Goal: Transaction & Acquisition: Purchase product/service

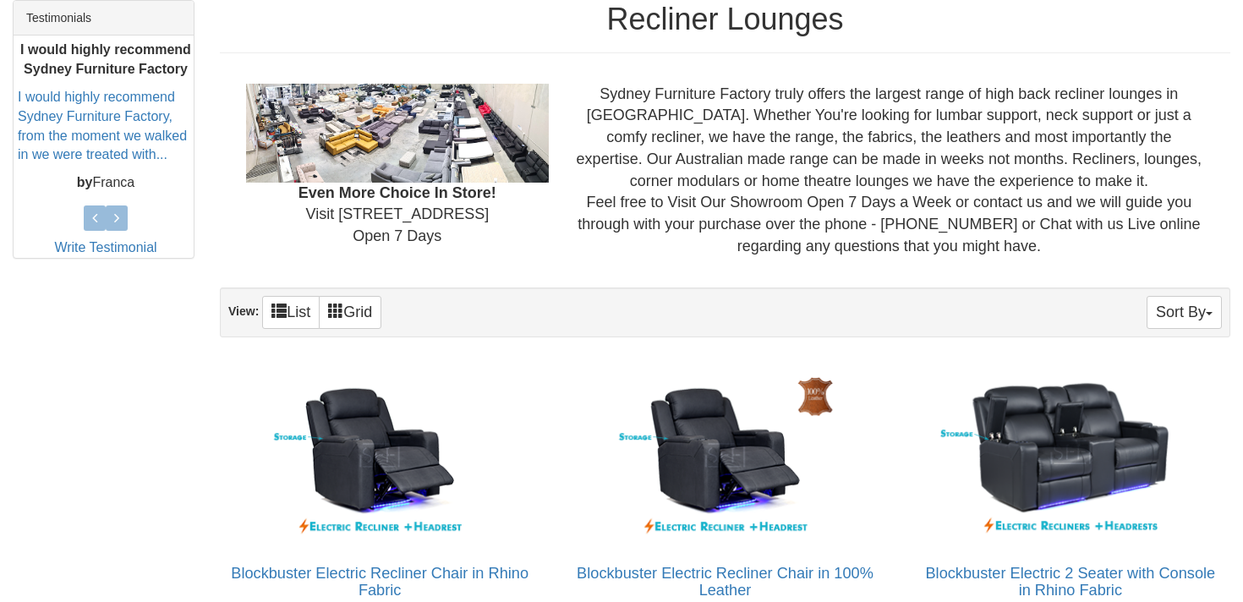
scroll to position [747, 0]
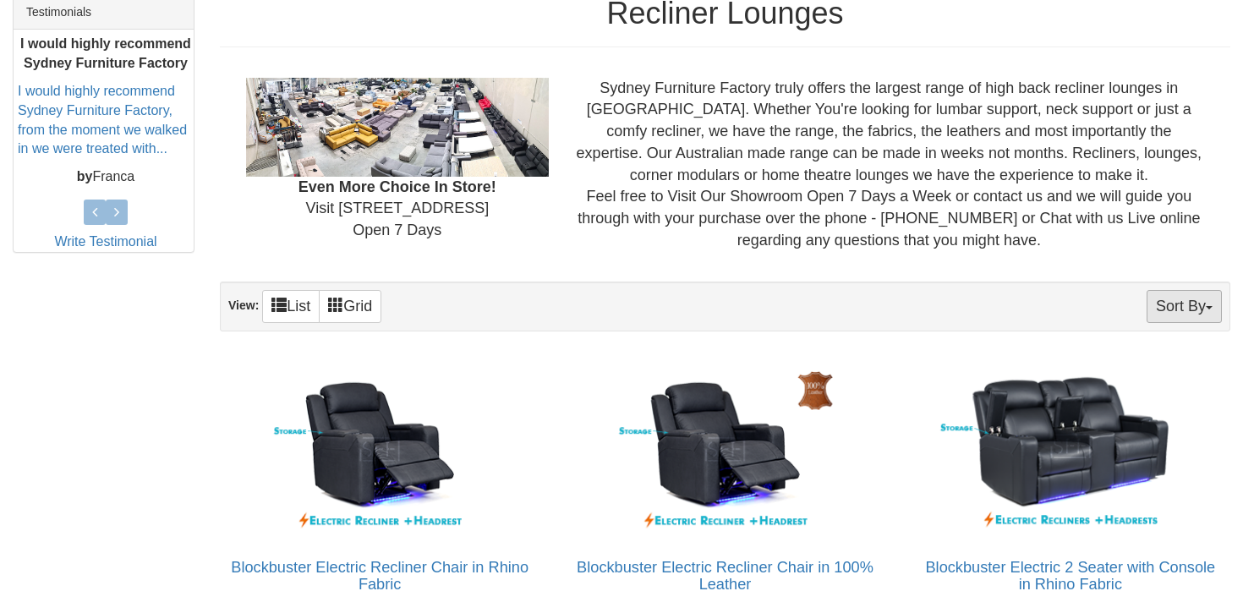
click at [1195, 297] on button "Sort By" at bounding box center [1184, 306] width 75 height 33
click at [1130, 366] on link "Price+" at bounding box center [1154, 363] width 134 height 22
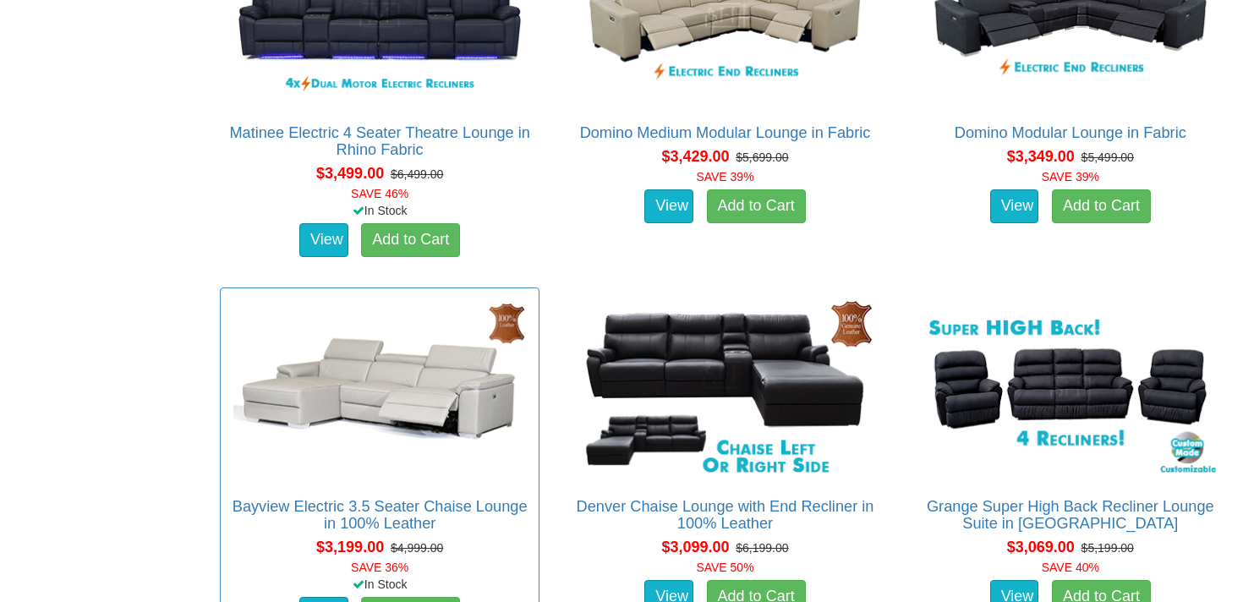
scroll to position [6098, 0]
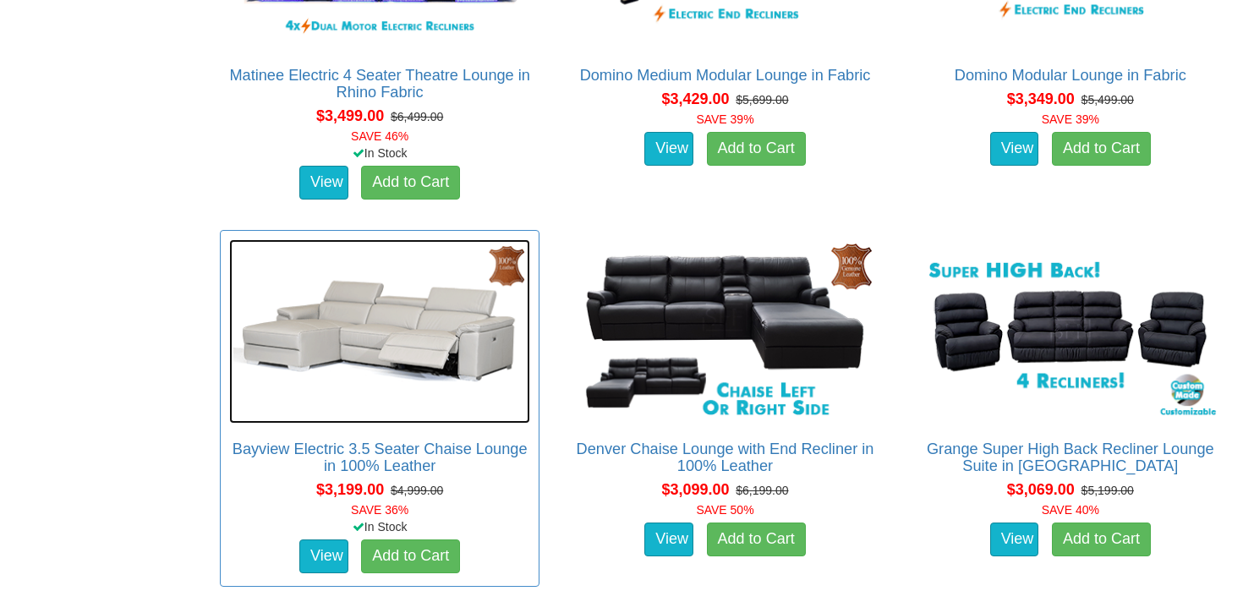
click at [425, 320] on img at bounding box center [379, 331] width 301 height 184
